Goal: Task Accomplishment & Management: Manage account settings

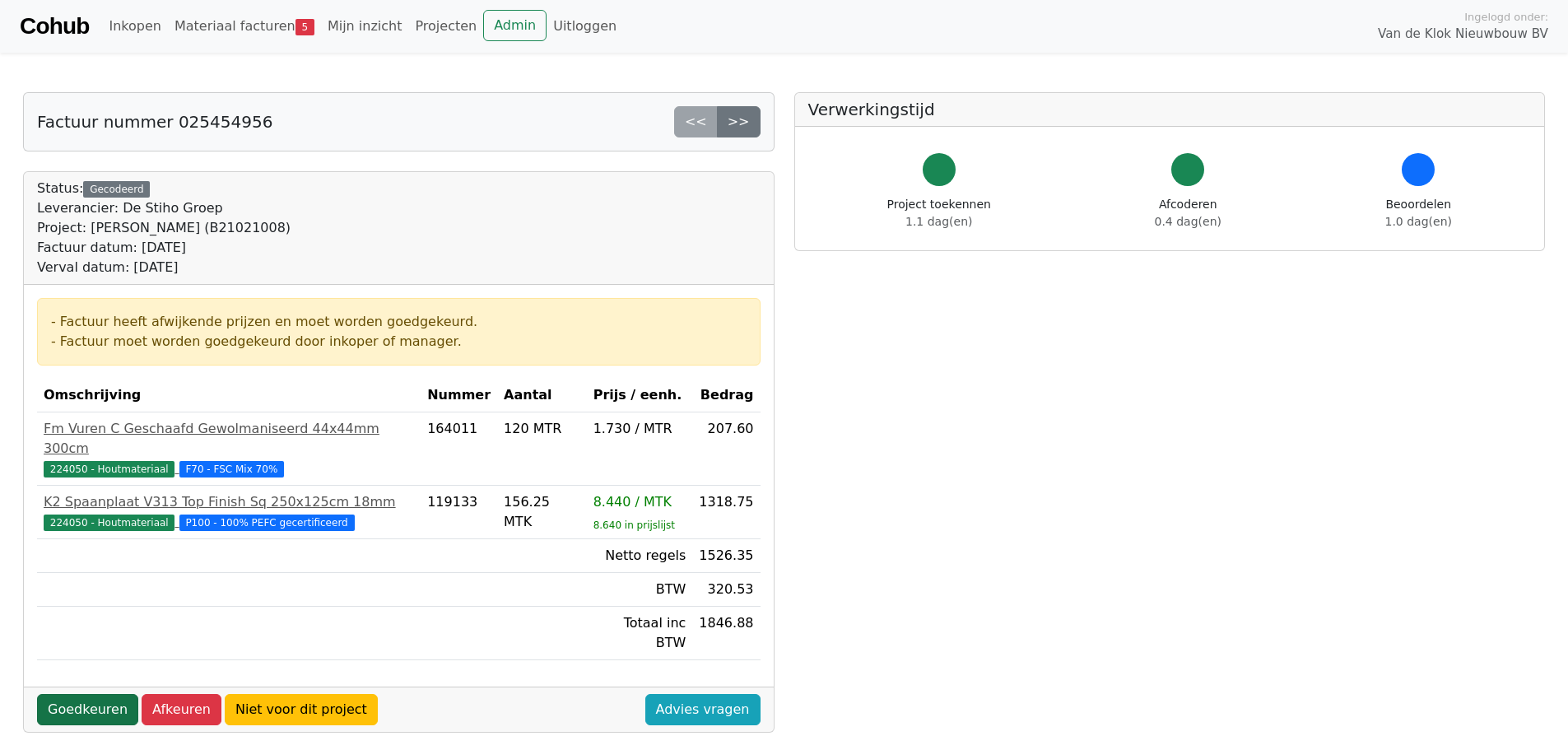
click at [80, 694] on link "Goedkeuren" at bounding box center [88, 709] width 101 height 31
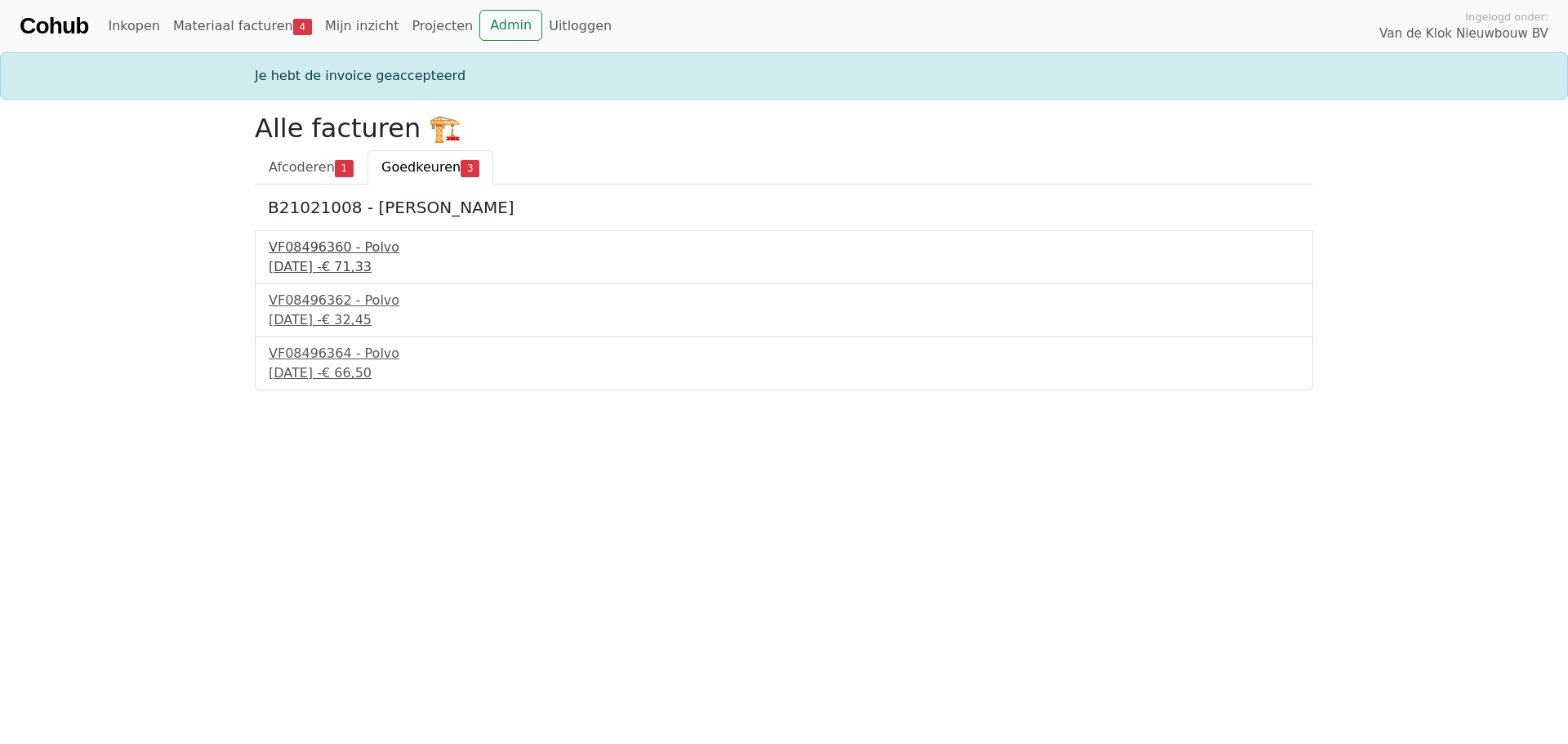
click at [333, 247] on div "VF08496360 - Polvo" at bounding box center [784, 247] width 1031 height 19
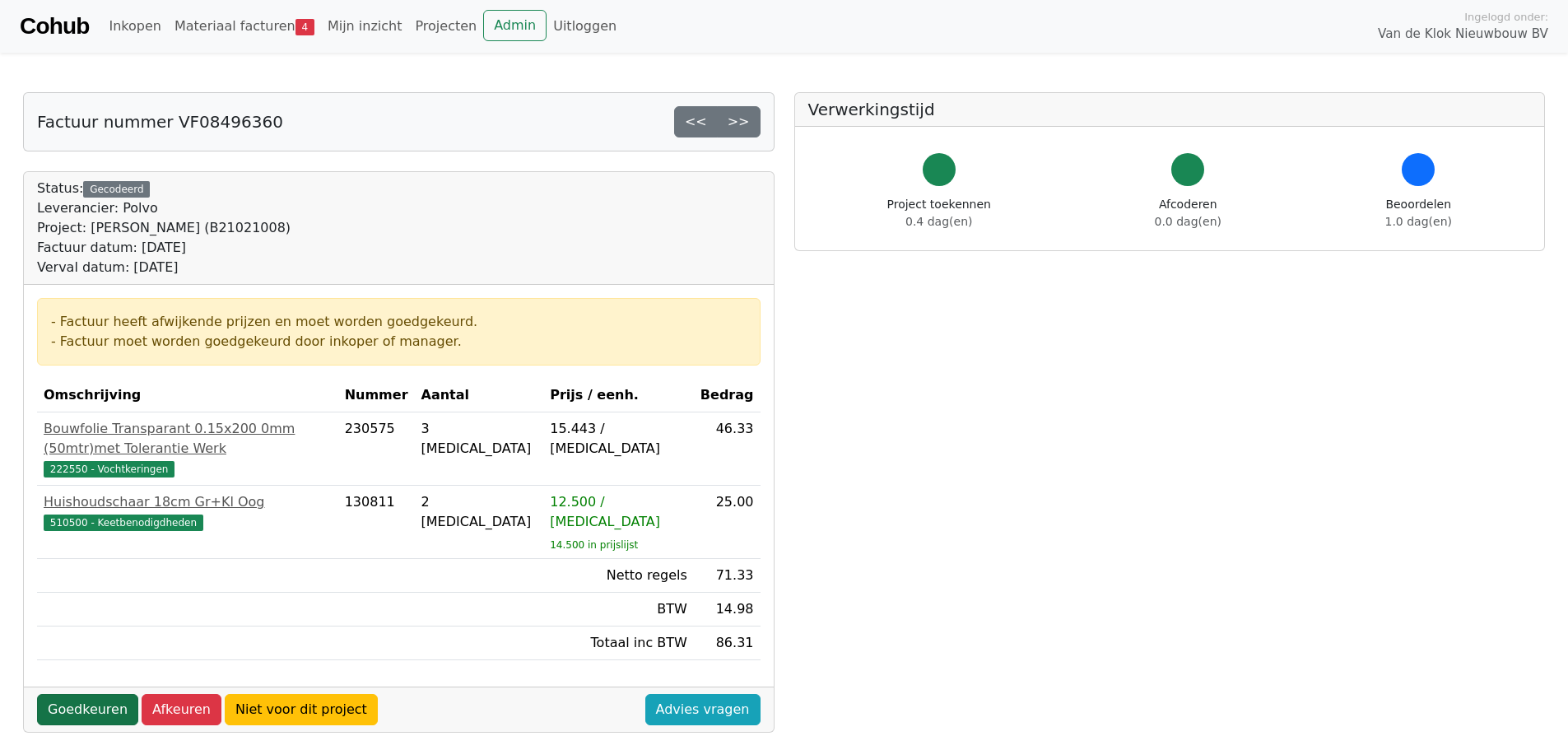
click at [80, 694] on link "Goedkeuren" at bounding box center [88, 709] width 101 height 31
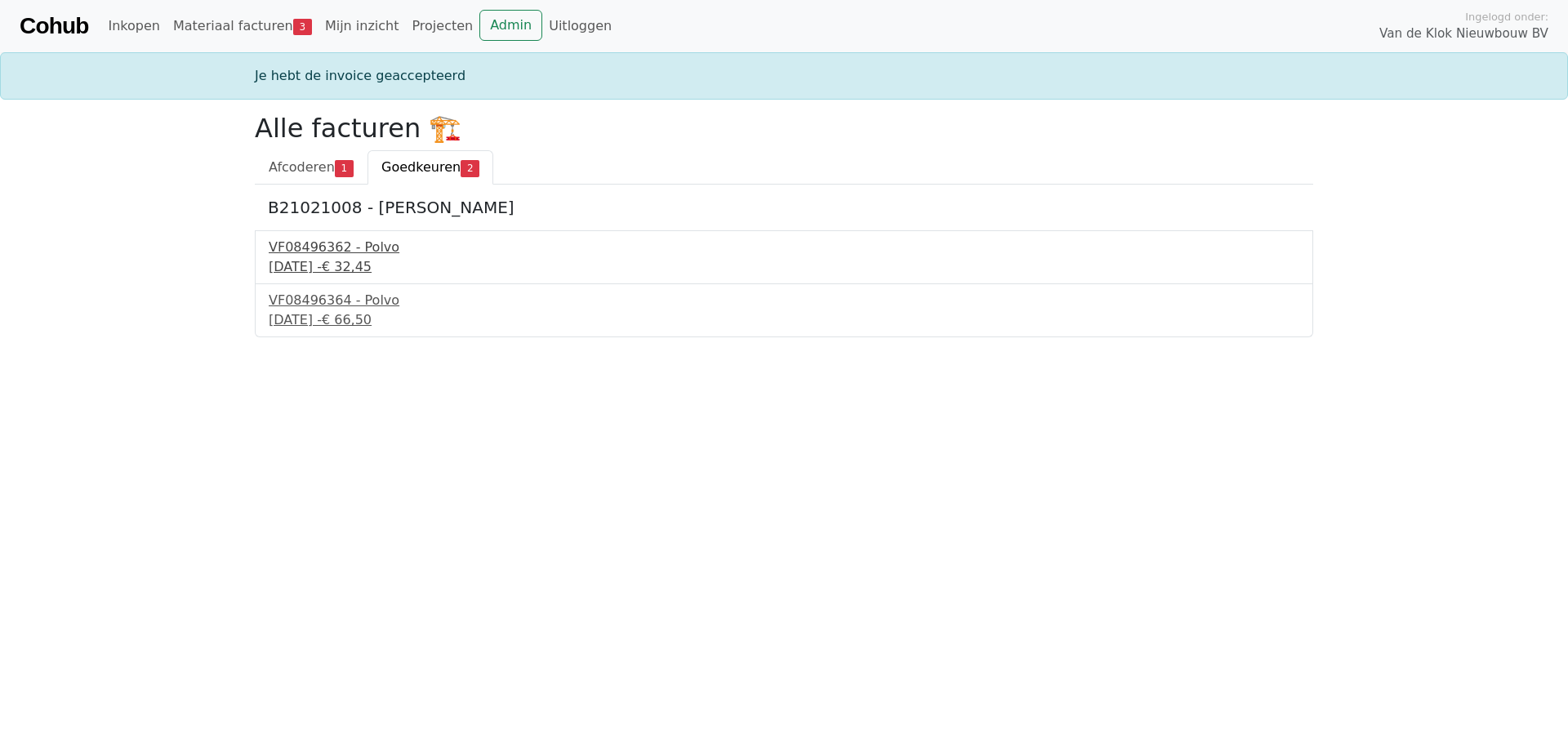
click at [289, 256] on div "VF08496362 - Polvo" at bounding box center [784, 247] width 1031 height 19
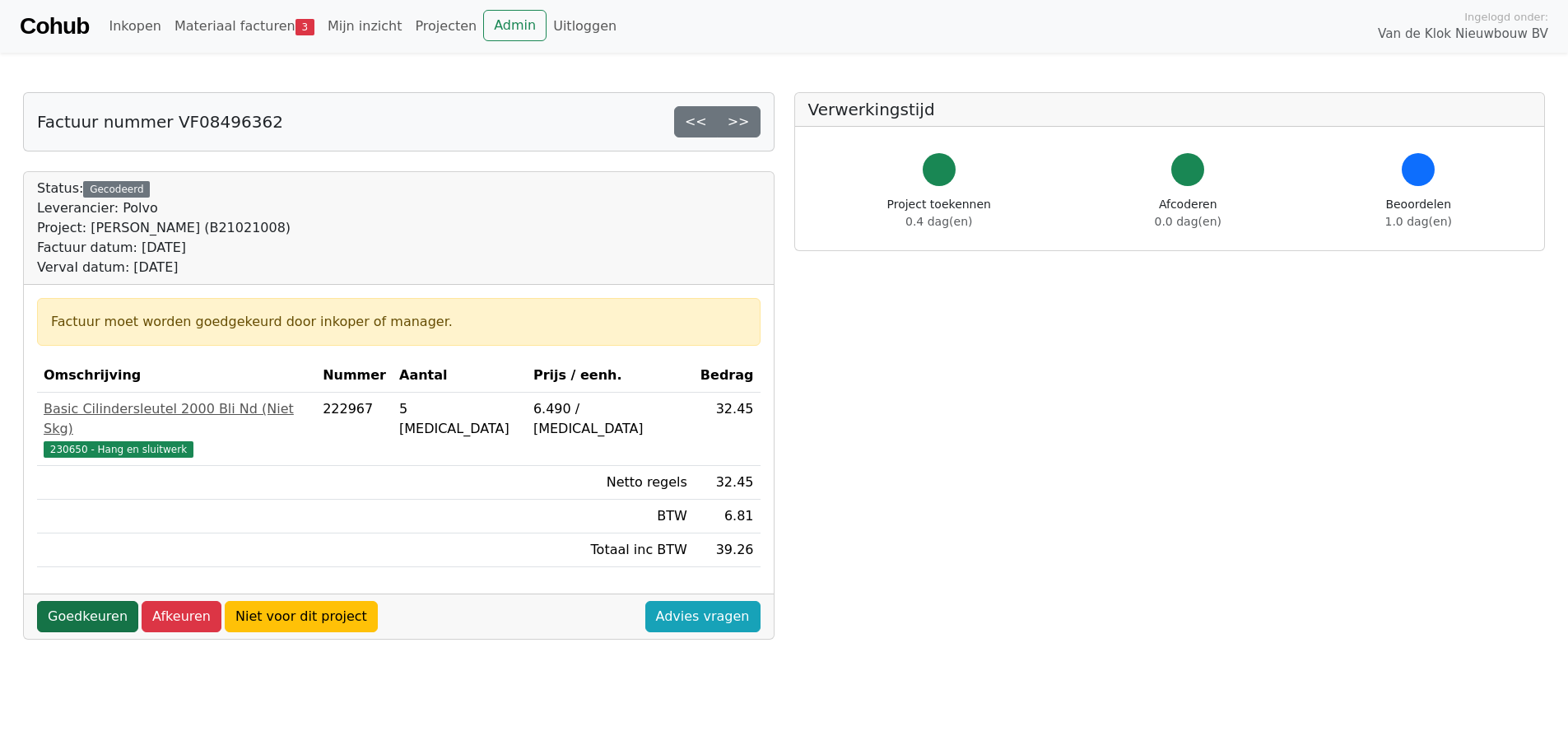
click at [68, 601] on link "Goedkeuren" at bounding box center [88, 616] width 101 height 31
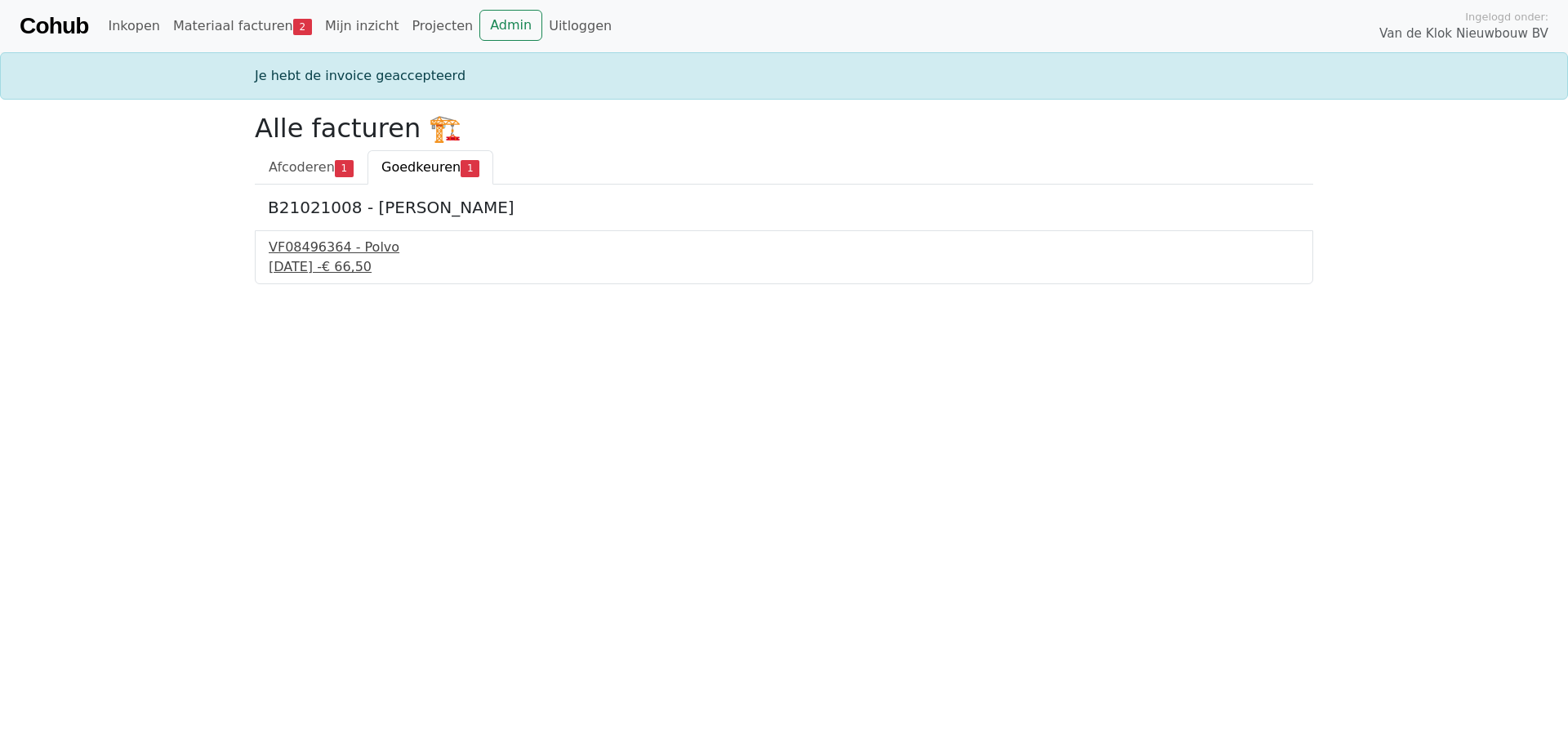
click at [301, 247] on div "VF08496364 - Polvo" at bounding box center [784, 247] width 1031 height 19
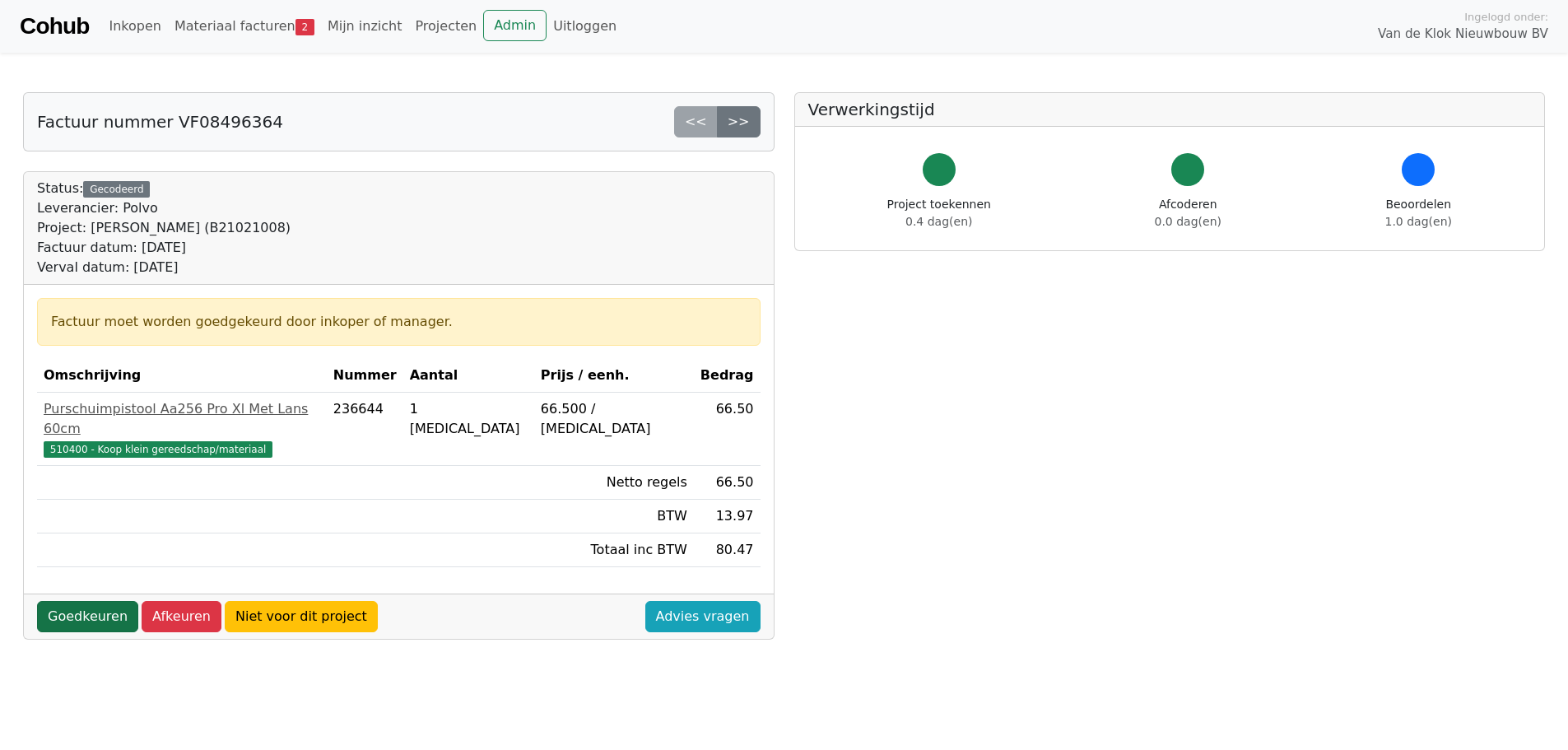
click at [82, 601] on link "Goedkeuren" at bounding box center [88, 616] width 101 height 31
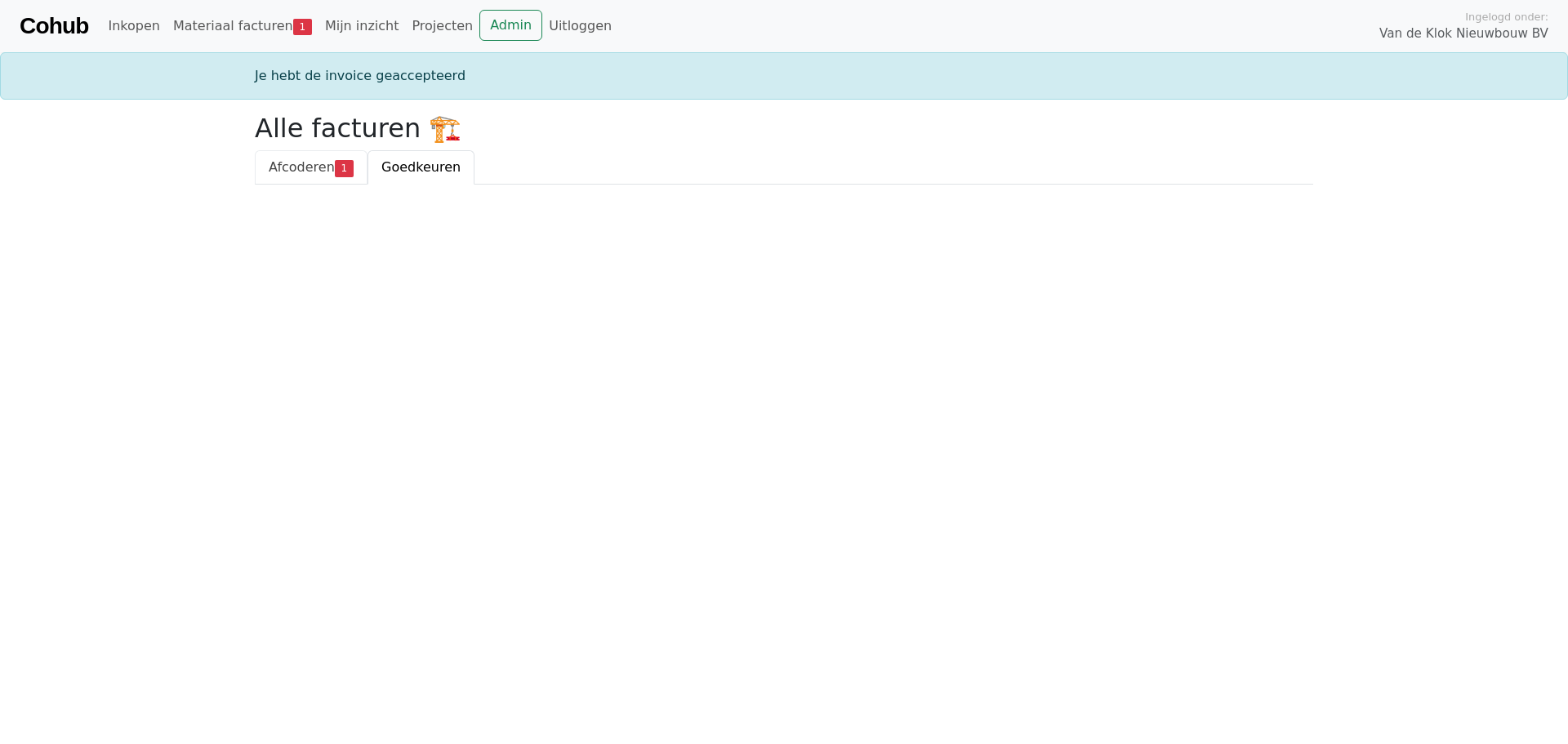
click at [304, 163] on span "Afcoderen" at bounding box center [302, 167] width 66 height 16
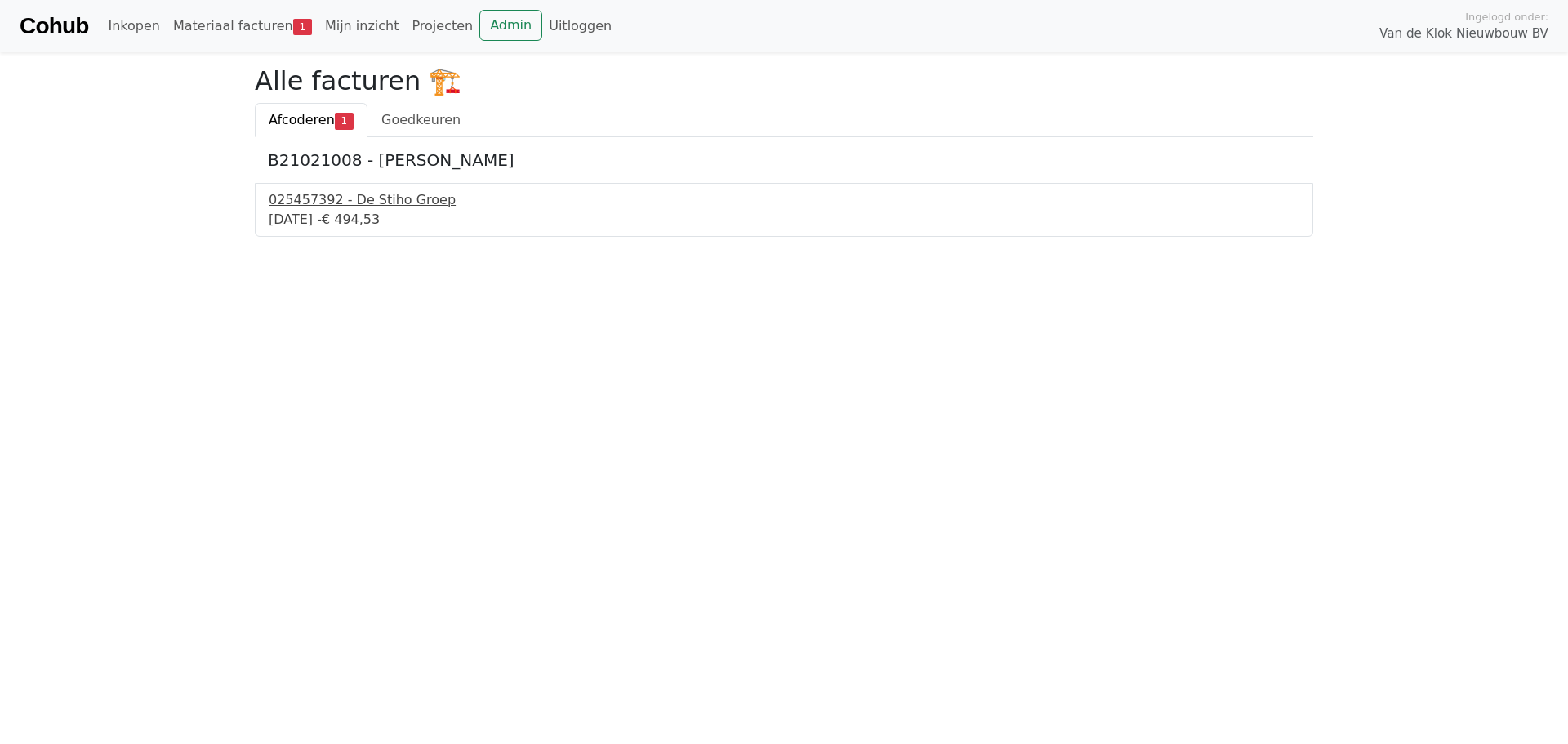
click at [348, 200] on div "025457392 - De Stiho Groep" at bounding box center [784, 199] width 1031 height 19
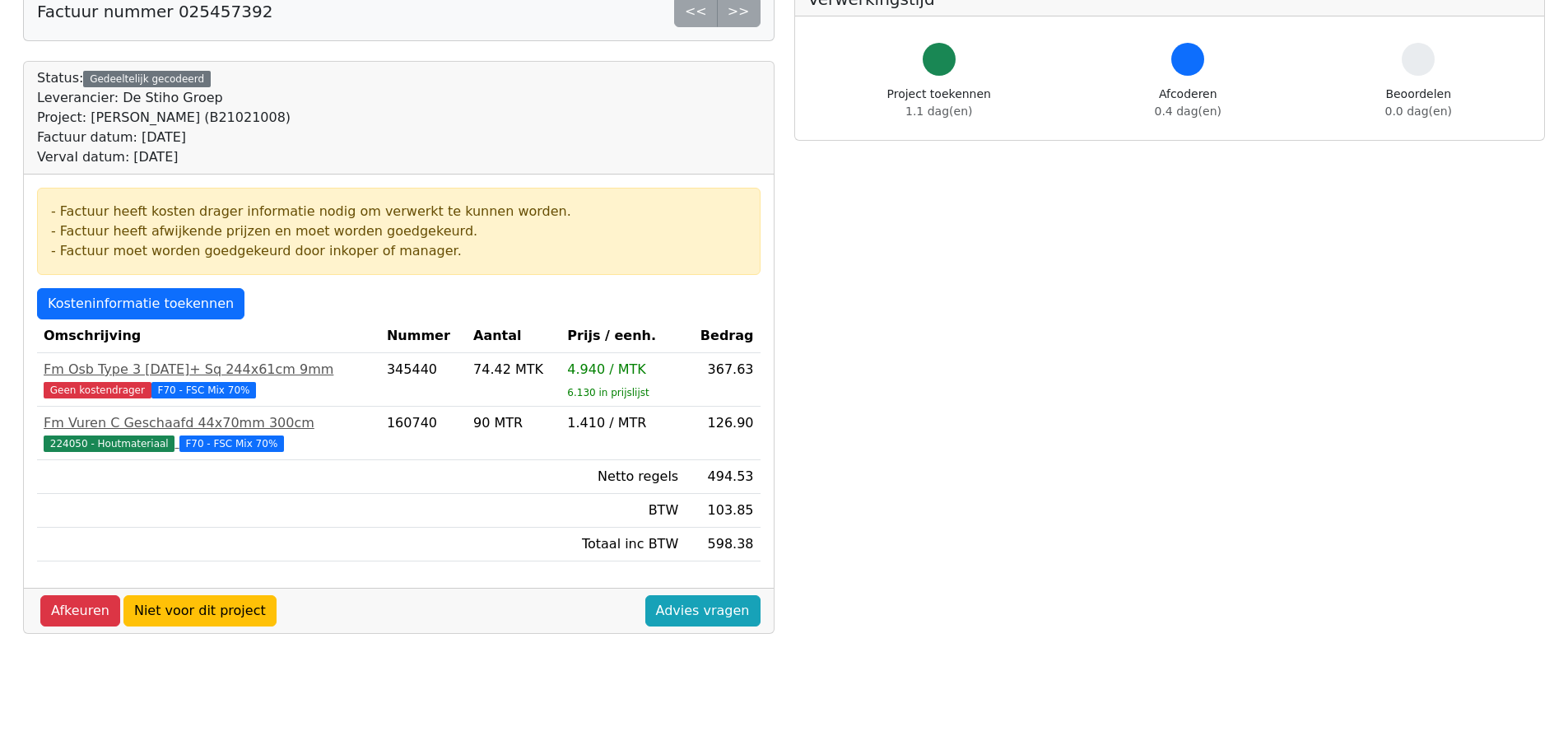
scroll to position [82, 0]
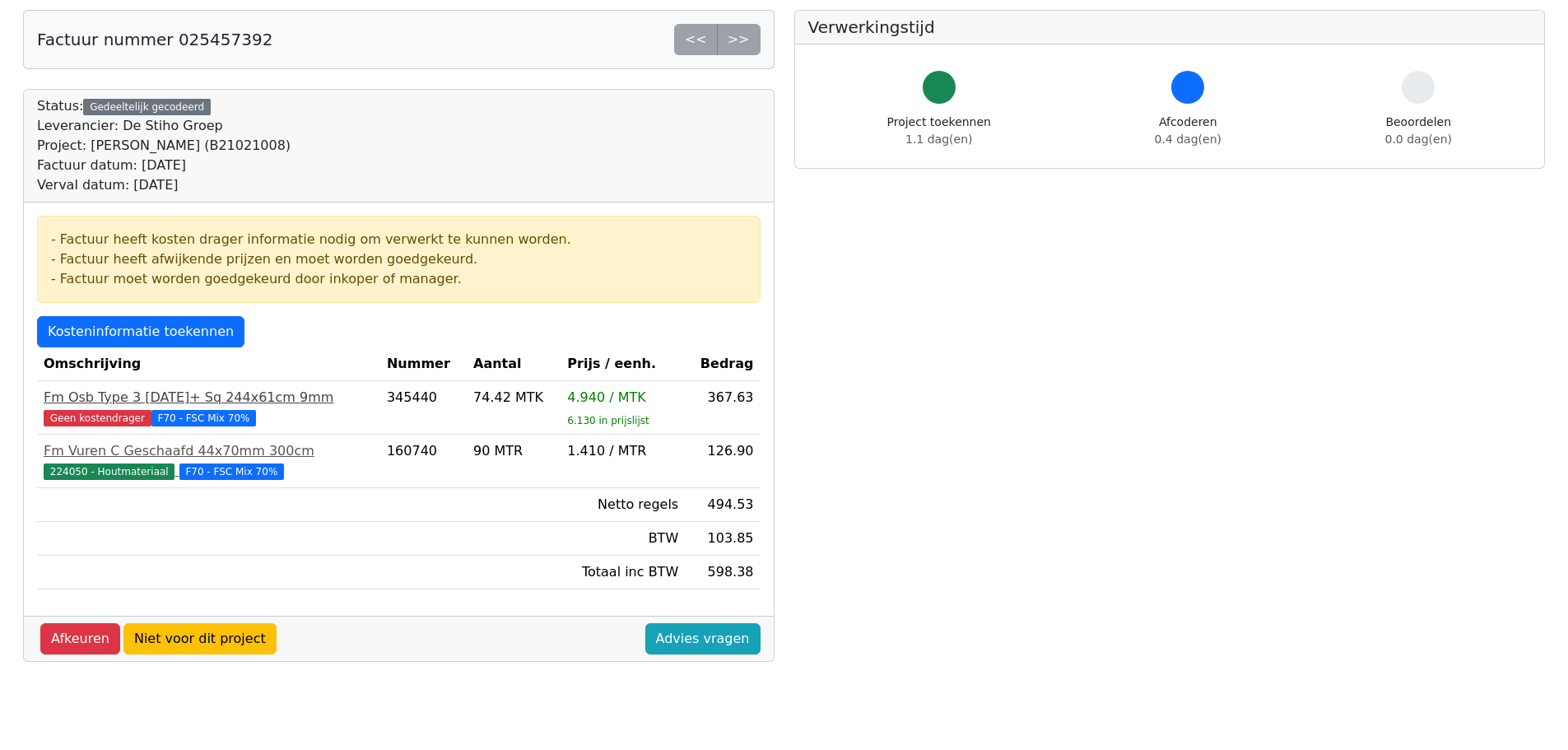
click at [118, 419] on span "Geen kostendrager" at bounding box center [97, 418] width 108 height 17
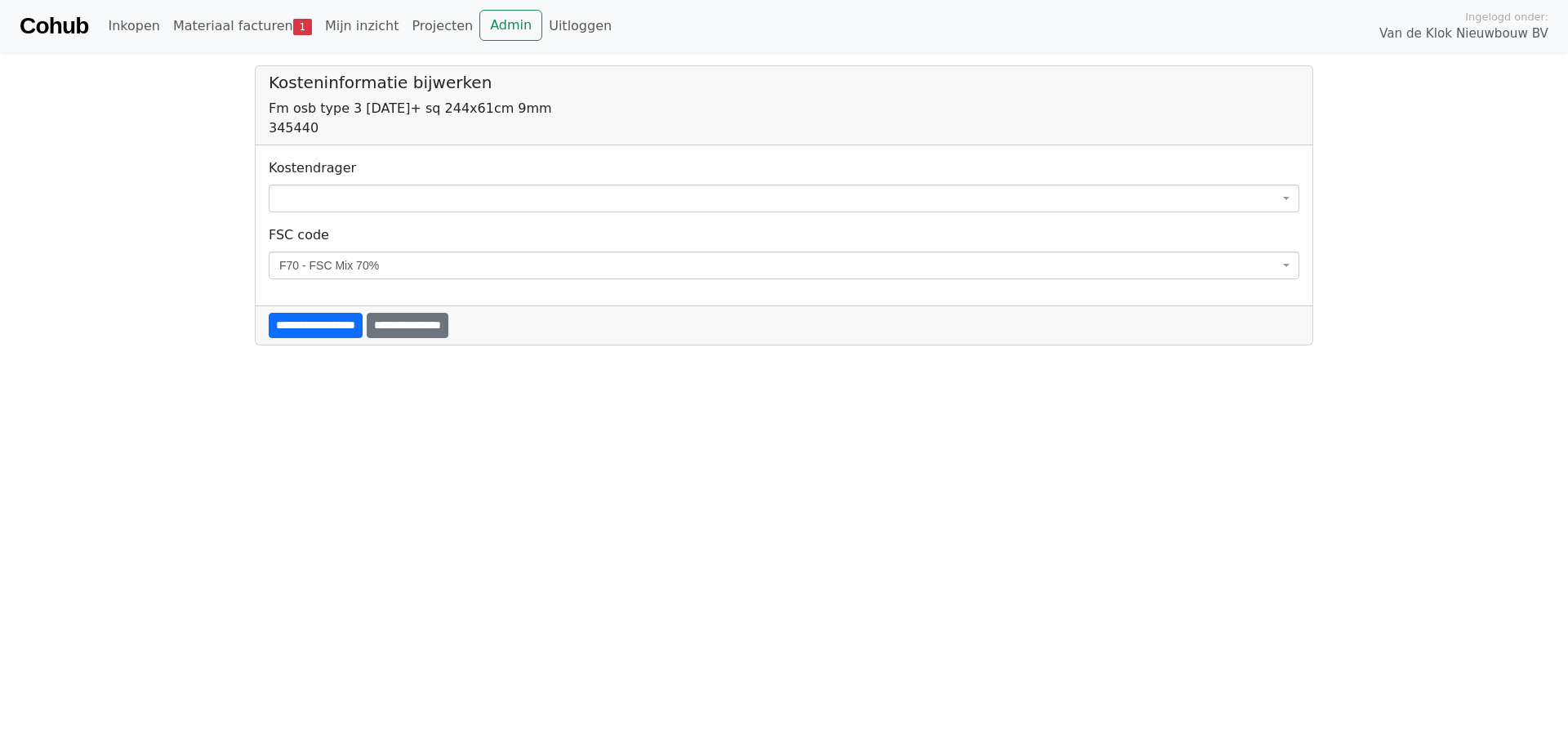
click at [327, 192] on span at bounding box center [784, 199] width 1031 height 27
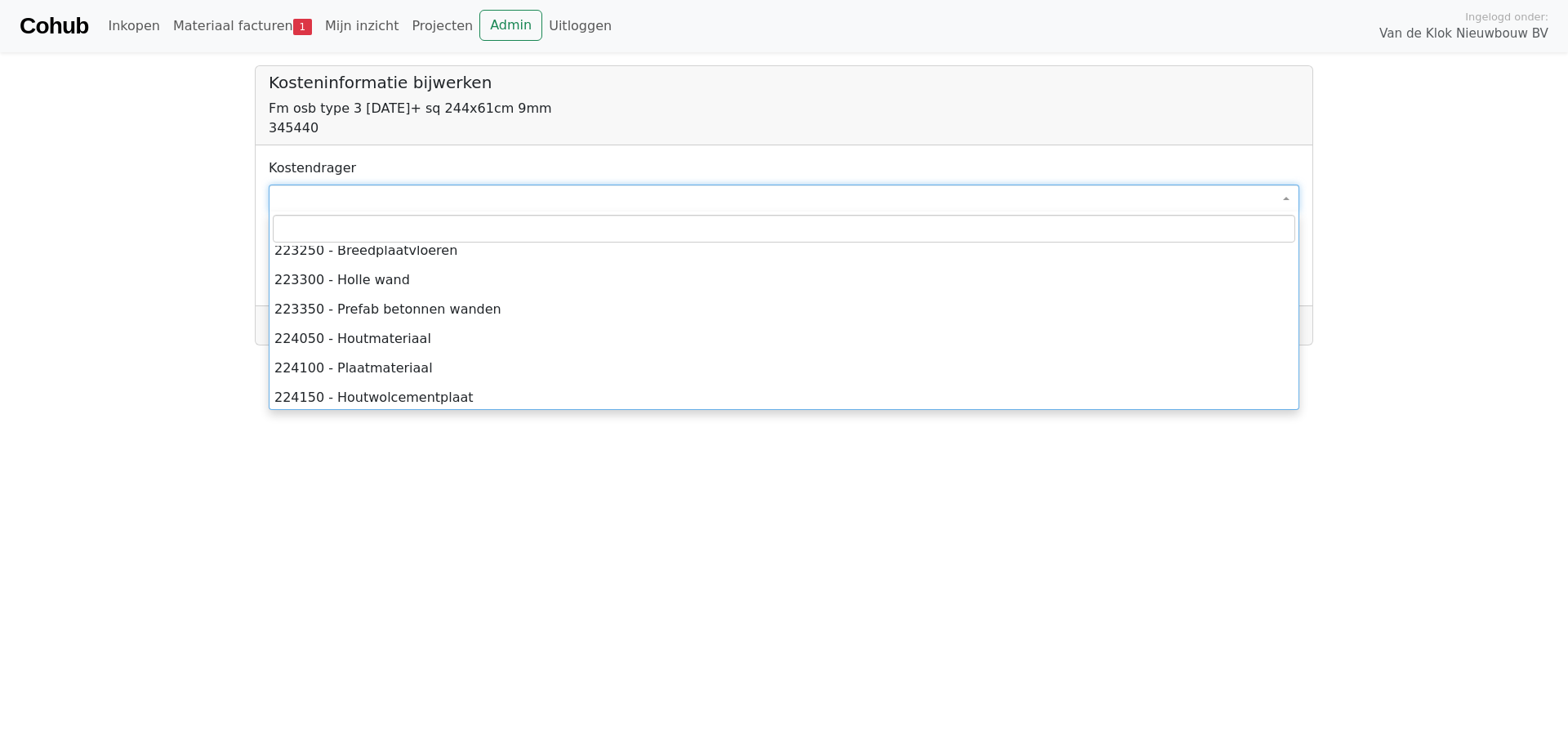
scroll to position [5634, 0]
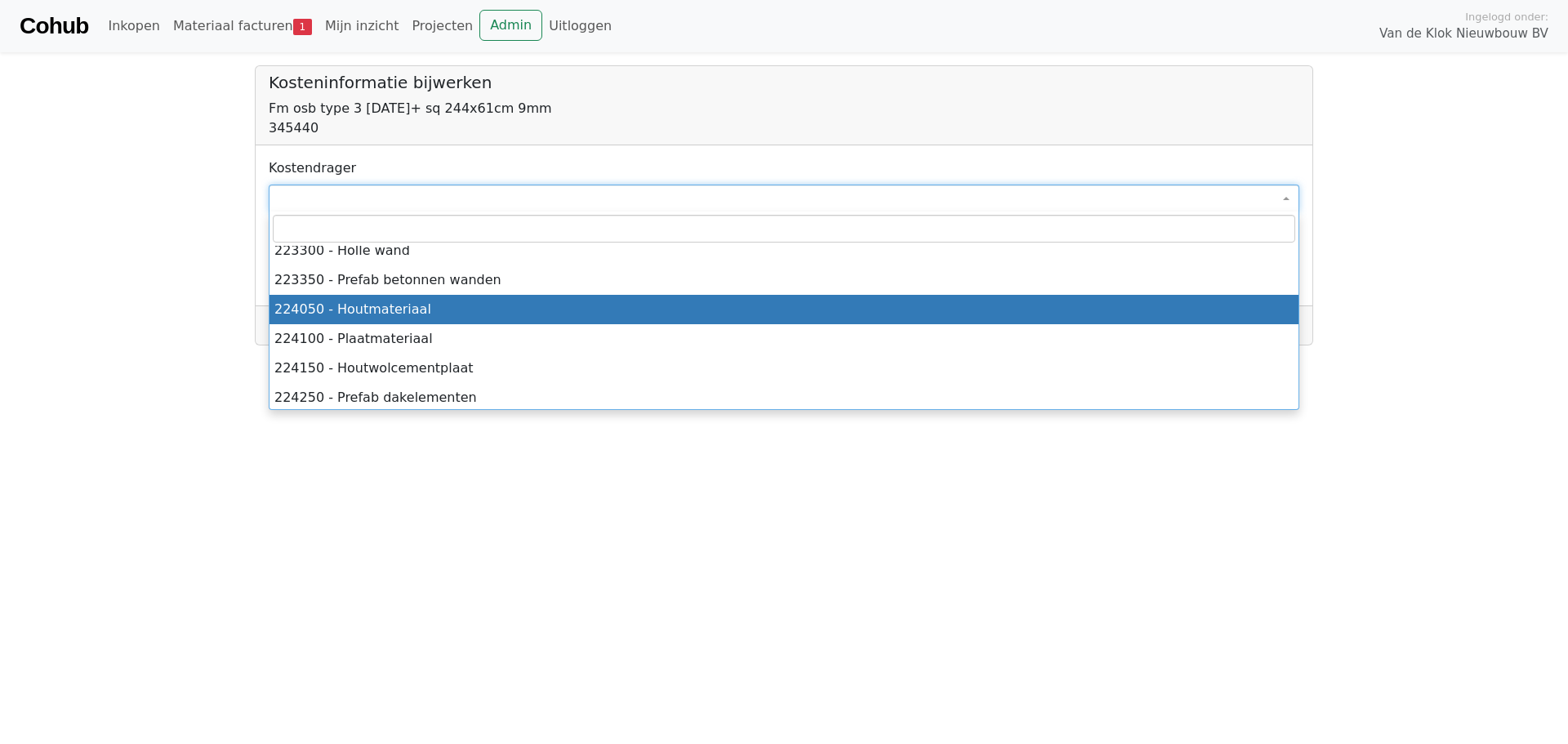
select select "****"
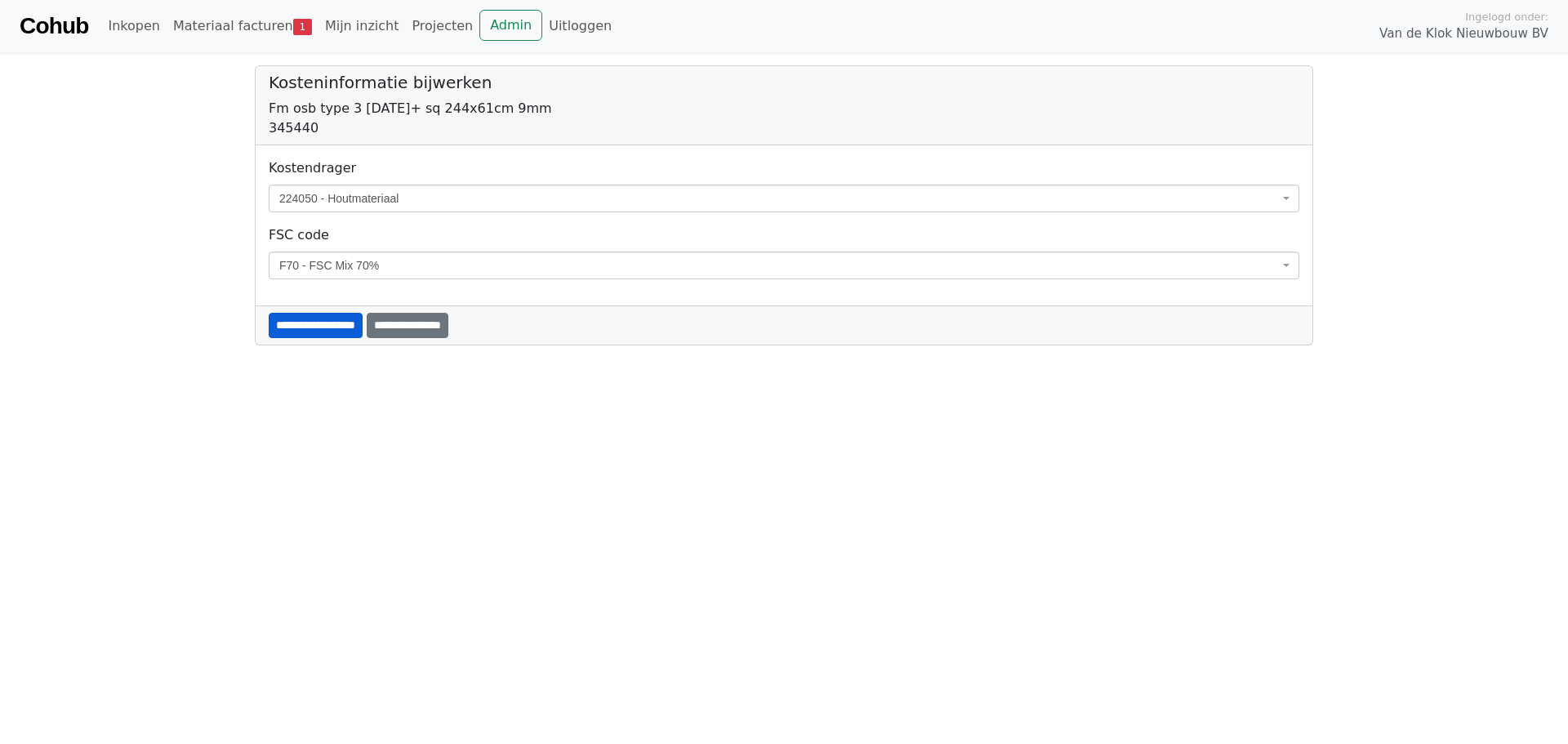
click at [358, 328] on input "**********" at bounding box center [316, 326] width 94 height 26
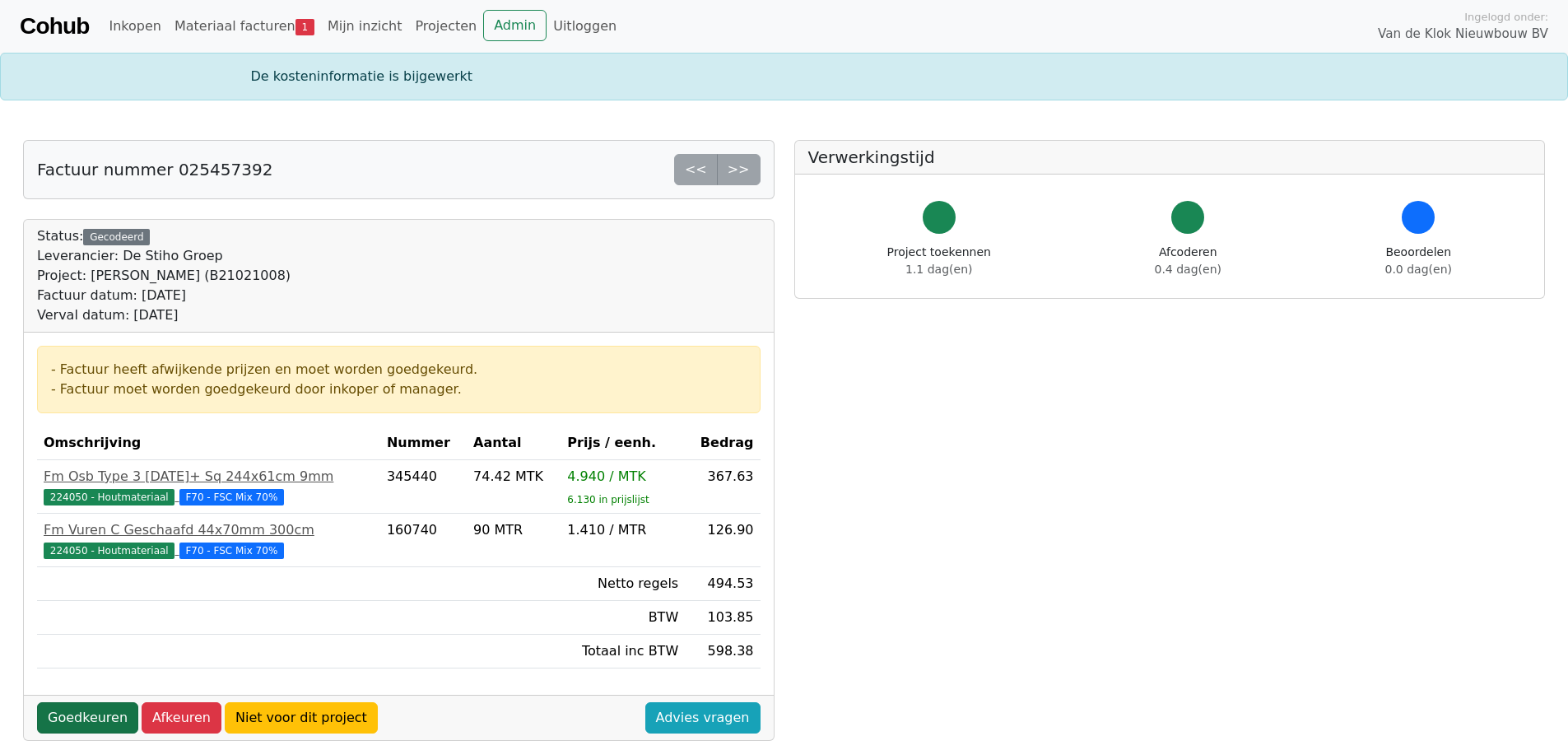
click at [91, 712] on link "Goedkeuren" at bounding box center [88, 718] width 101 height 31
